Goal: Task Accomplishment & Management: Use online tool/utility

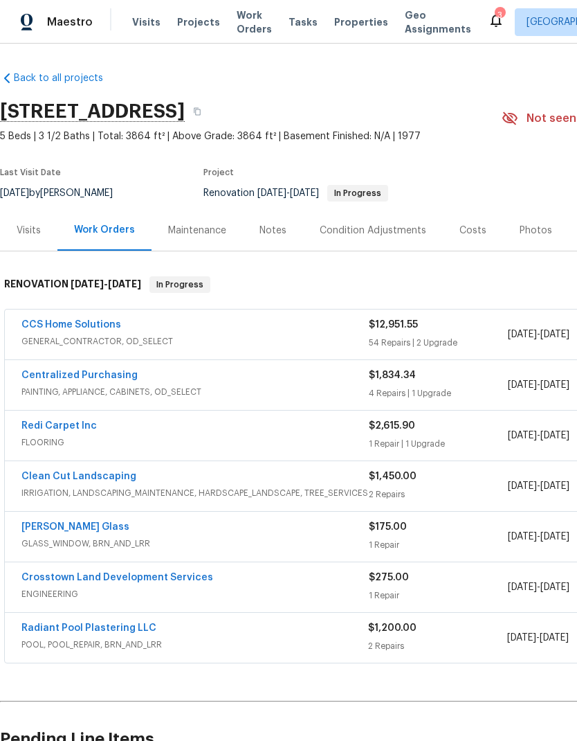
click at [37, 323] on link "CCS Home Solutions" at bounding box center [71, 325] width 100 height 10
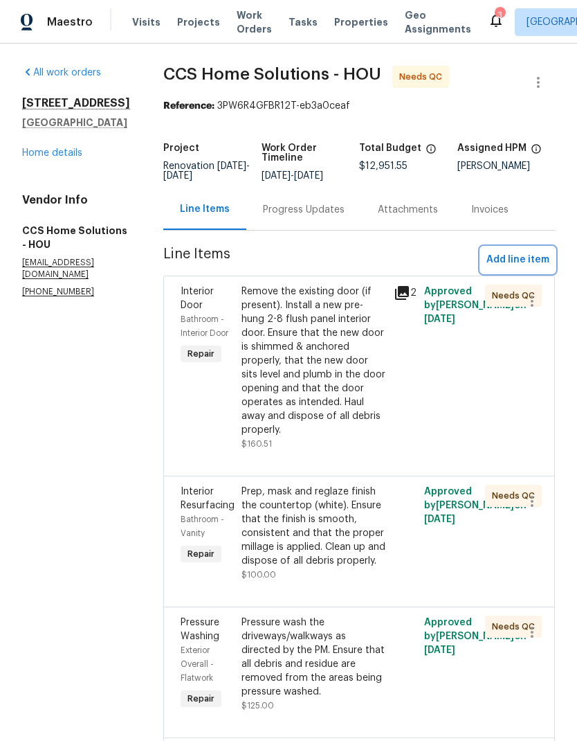
click at [519, 263] on span "Add line item" at bounding box center [518, 259] width 63 height 17
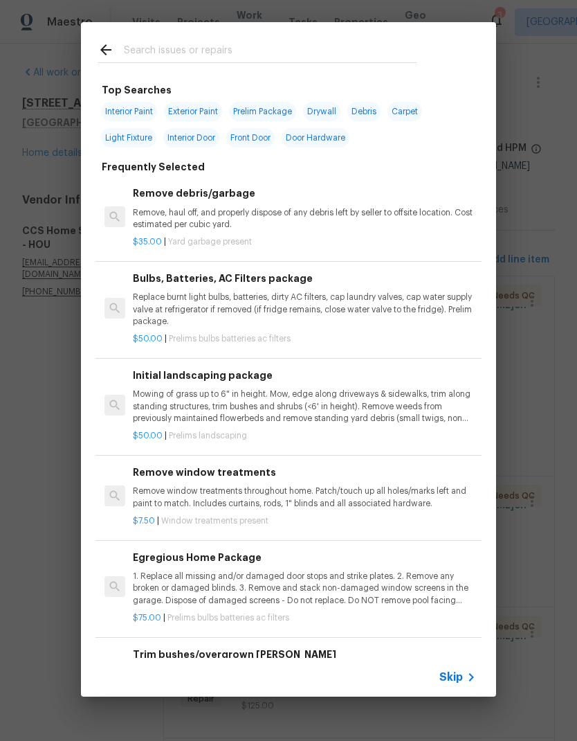
click at [303, 38] on div at bounding box center [257, 49] width 353 height 55
click at [227, 52] on input "text" at bounding box center [271, 52] width 294 height 21
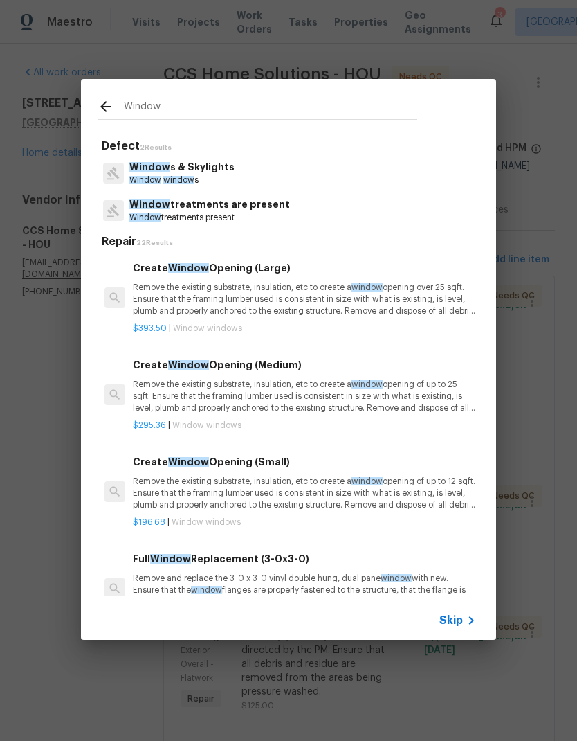
type input "Window"
click at [243, 177] on div "Window s & Skylights Window window s" at bounding box center [289, 172] width 382 height 37
click at [210, 175] on p "Window window s" at bounding box center [181, 180] width 105 height 12
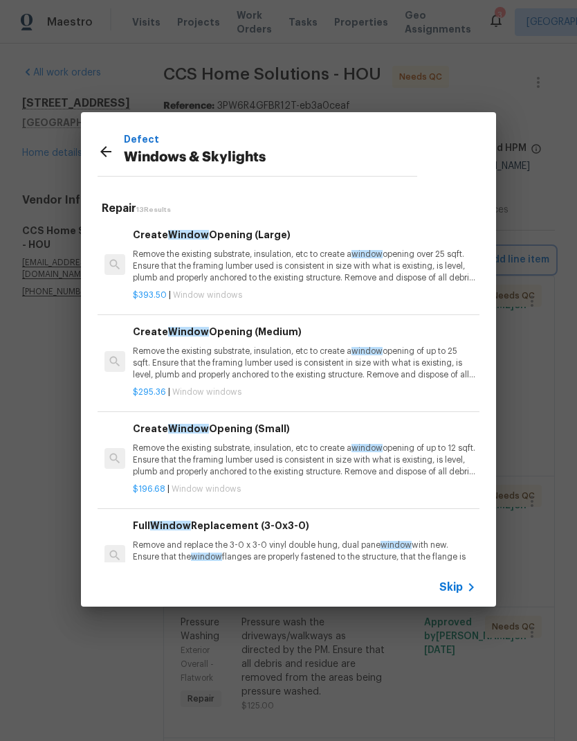
click at [23, 406] on div "Defect Windows & Skylights Repair 13 Results Create Window Opening (Large) Remo…" at bounding box center [288, 359] width 577 height 719
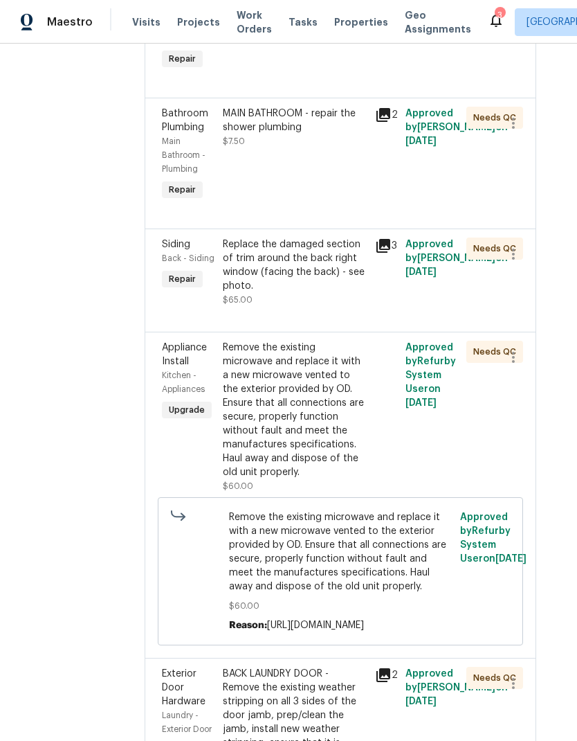
scroll to position [5772, 19]
click at [330, 294] on div "Replace the damaged section of trim around the back right window (facing the ba…" at bounding box center [295, 265] width 144 height 55
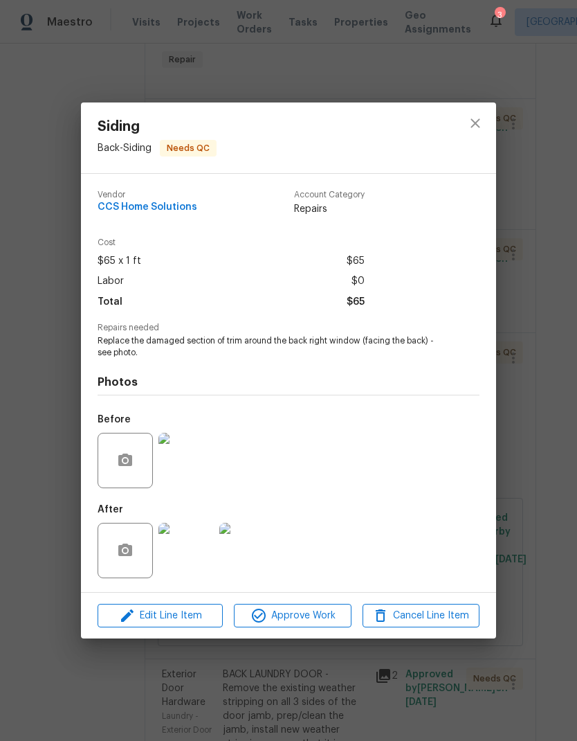
click at [176, 558] on img at bounding box center [186, 550] width 55 height 55
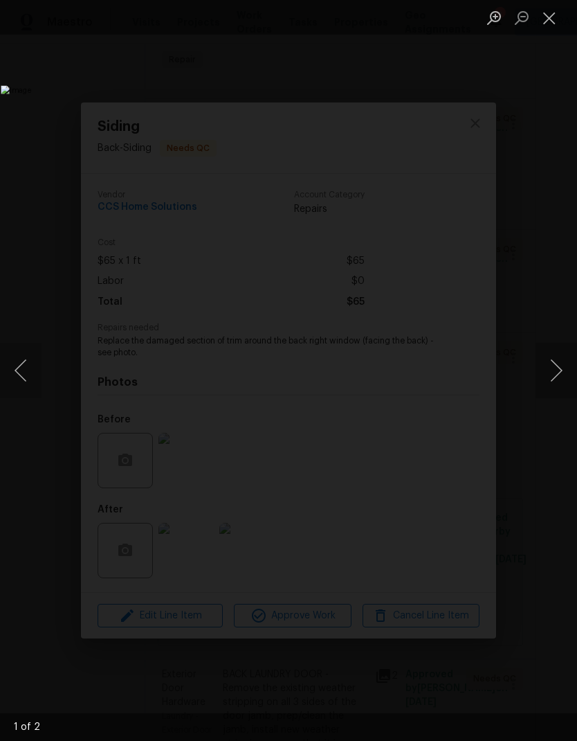
click at [553, 16] on button "Close lightbox" at bounding box center [550, 18] width 28 height 24
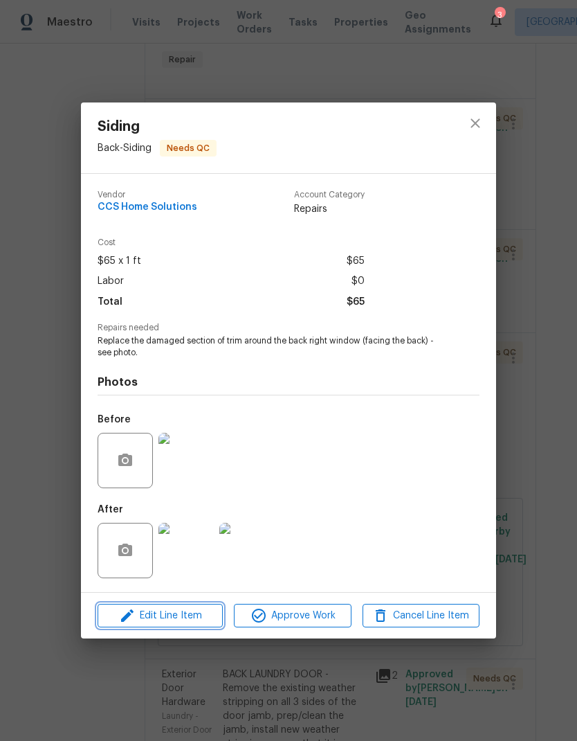
click at [179, 622] on span "Edit Line Item" at bounding box center [160, 615] width 117 height 17
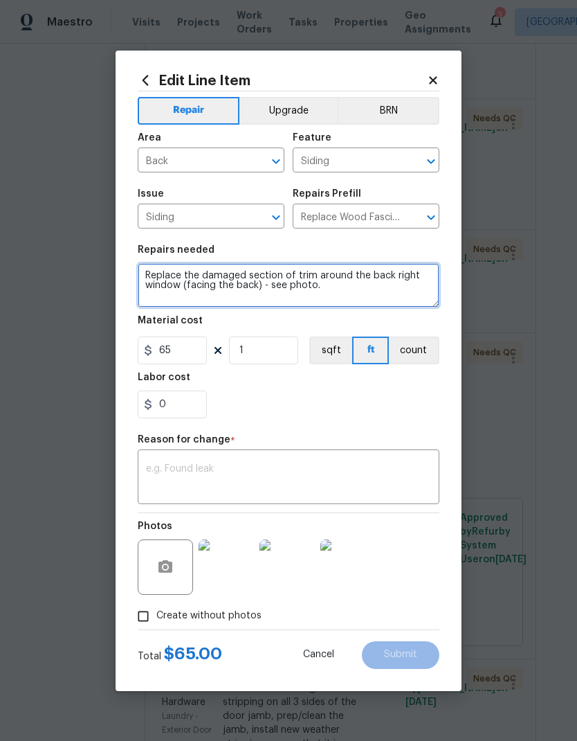
click at [250, 274] on textarea "Replace the damaged section of trim around the back right window (facing the ba…" at bounding box center [289, 285] width 302 height 44
click at [245, 272] on textarea "Replace the damaged section of trim around the back right window (facing the ba…" at bounding box center [289, 285] width 302 height 44
click at [244, 271] on textarea "Replace the damaged section of trim around the back right window (facing the ba…" at bounding box center [289, 285] width 302 height 44
type textarea "Replace the damaged back right window (facing the back) - see photo."
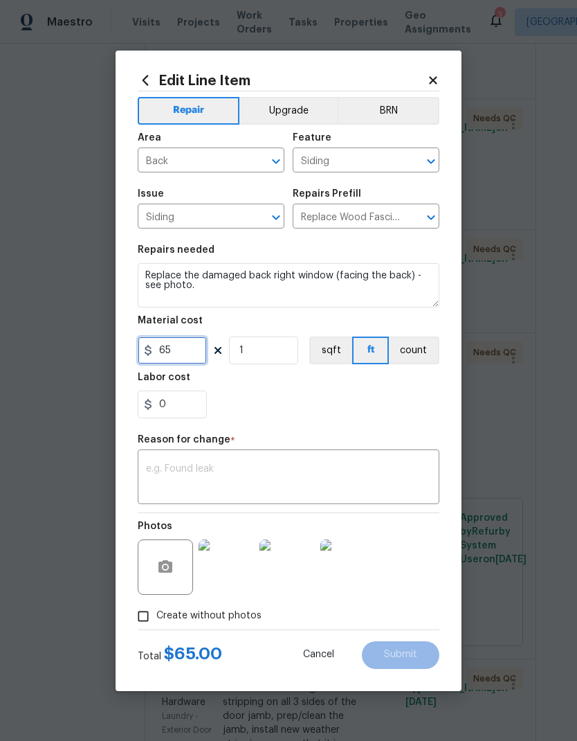
click at [187, 351] on input "65" at bounding box center [172, 350] width 69 height 28
type input "620"
click at [312, 449] on div "Reason for change *" at bounding box center [289, 444] width 302 height 18
click at [348, 470] on textarea at bounding box center [288, 478] width 285 height 29
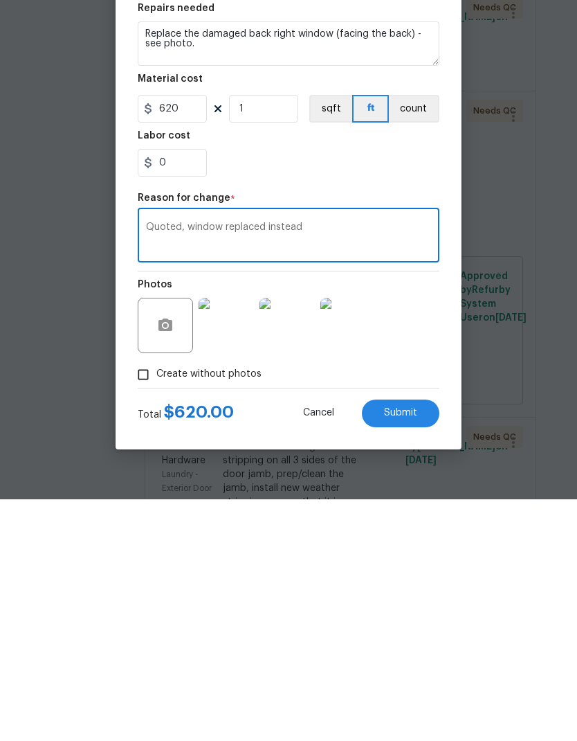
type textarea "Quoted, window replaced instead"
click at [428, 641] on button "Submit" at bounding box center [401, 655] width 78 height 28
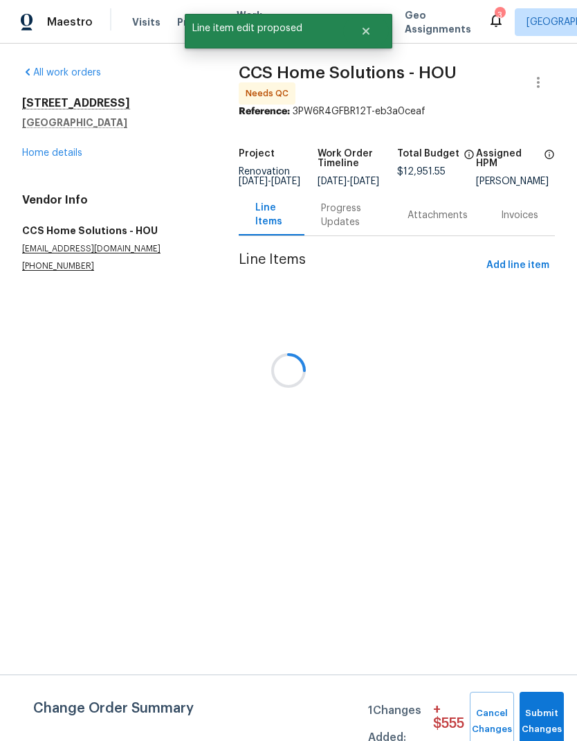
scroll to position [0, 0]
click at [548, 715] on button "Submit Changes" at bounding box center [542, 722] width 44 height 60
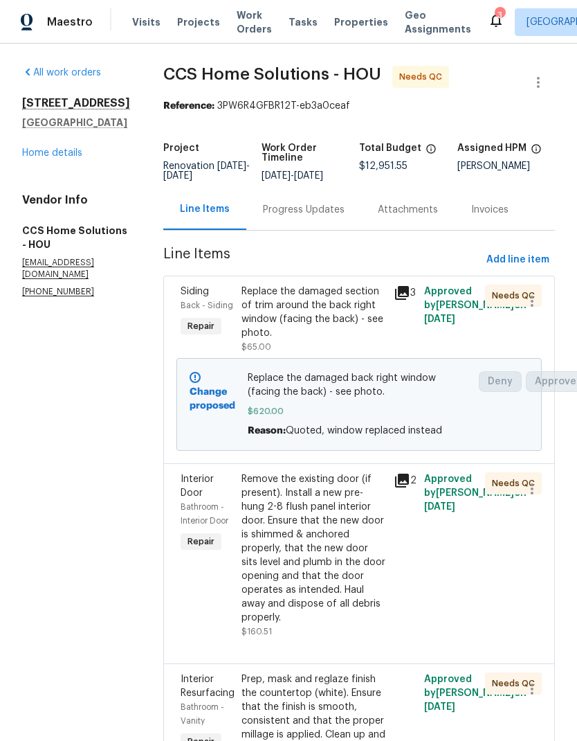
click at [42, 152] on link "Home details" at bounding box center [52, 153] width 60 height 10
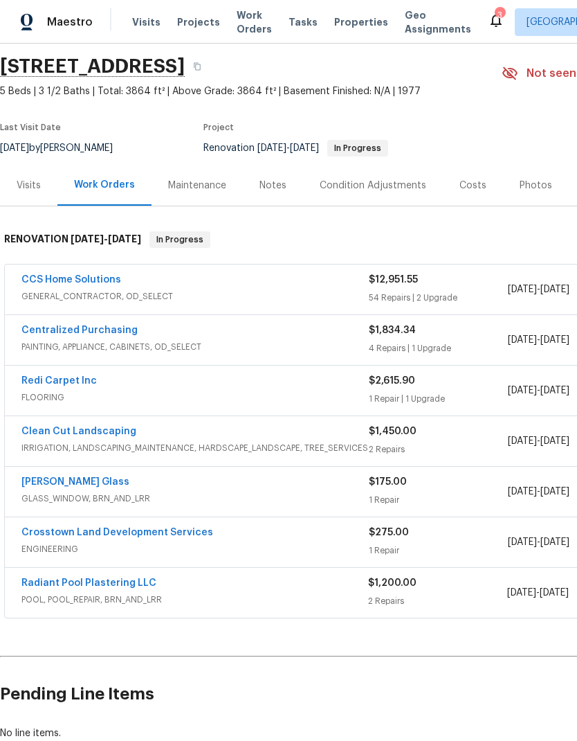
scroll to position [45, 0]
click at [61, 579] on link "Radiant Pool Plastering LLC" at bounding box center [88, 583] width 135 height 10
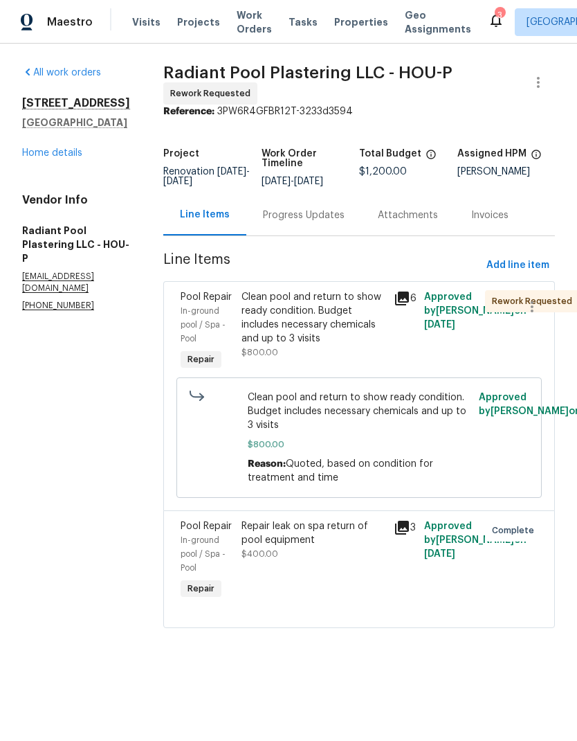
click at [307, 222] on div "Progress Updates" at bounding box center [304, 215] width 82 height 14
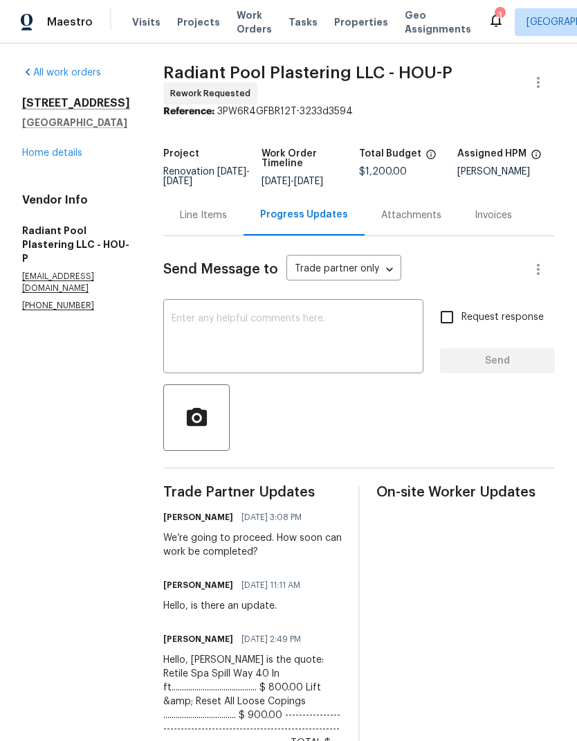
click at [42, 154] on link "Home details" at bounding box center [52, 153] width 60 height 10
